Goal: Information Seeking & Learning: Learn about a topic

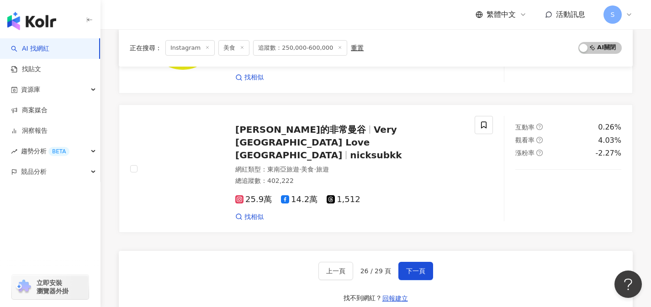
scroll to position [1469, 0]
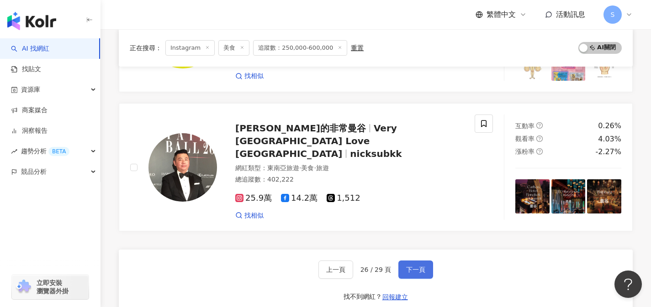
click at [415, 266] on span "下一頁" at bounding box center [415, 269] width 19 height 7
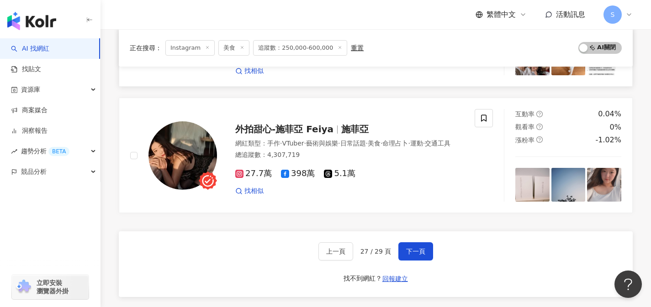
scroll to position [1452, 0]
click at [402, 253] on button "下一頁" at bounding box center [415, 251] width 35 height 18
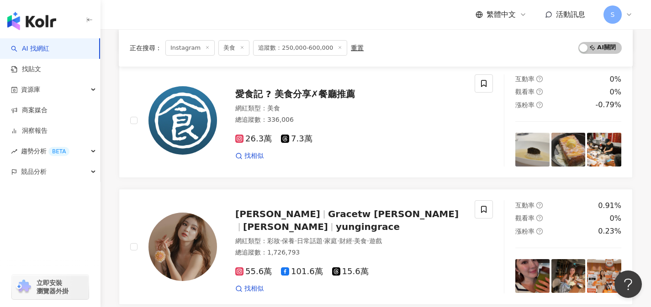
scroll to position [725, 0]
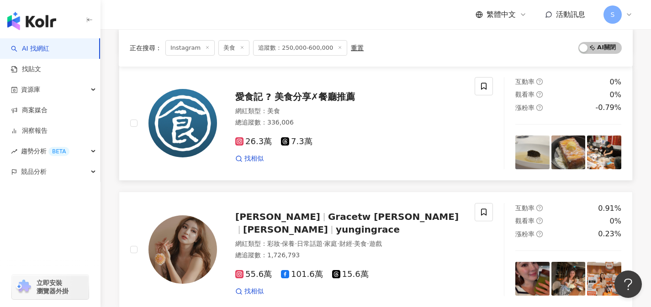
click at [414, 116] on div "網紅類型 ： 美食 總追蹤數 ： 336,006" at bounding box center [349, 118] width 228 height 22
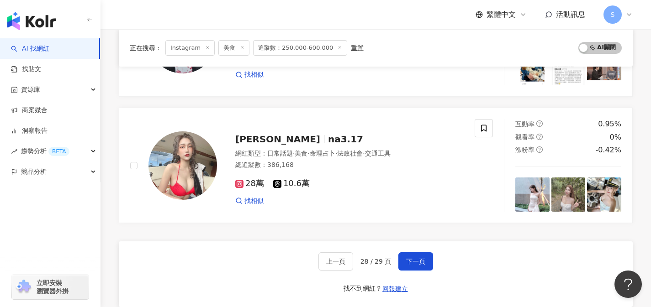
scroll to position [1460, 0]
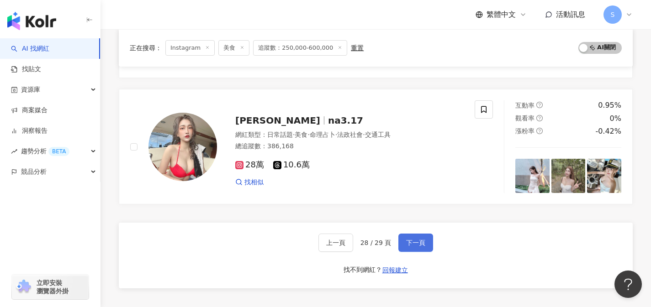
click at [429, 242] on button "下一頁" at bounding box center [415, 243] width 35 height 18
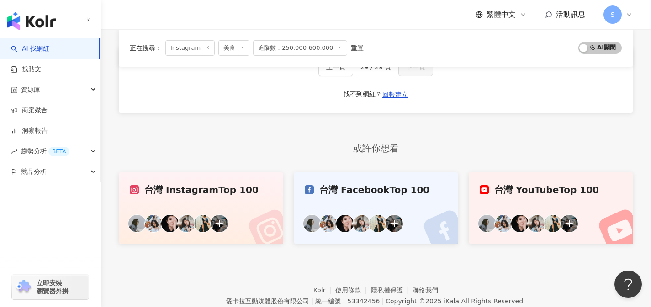
scroll to position [475, 0]
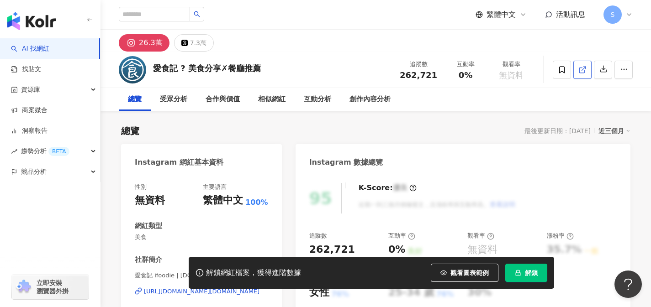
click at [577, 68] on link at bounding box center [582, 70] width 18 height 18
